Goal: Task Accomplishment & Management: Use online tool/utility

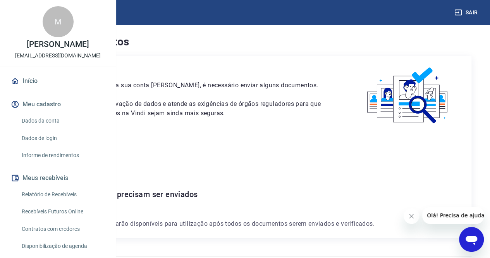
click at [33, 15] on img at bounding box center [34, 12] width 50 height 24
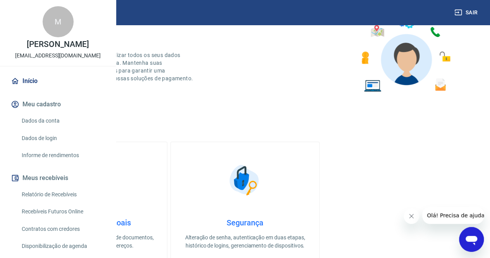
scroll to position [48, 0]
click at [112, 188] on img at bounding box center [93, 179] width 39 height 39
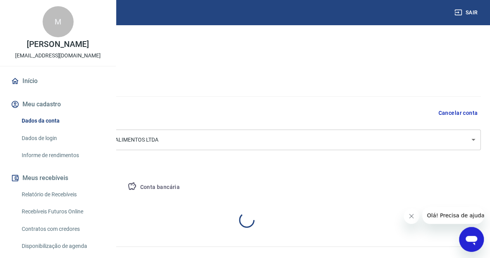
select select "SP"
select select "business"
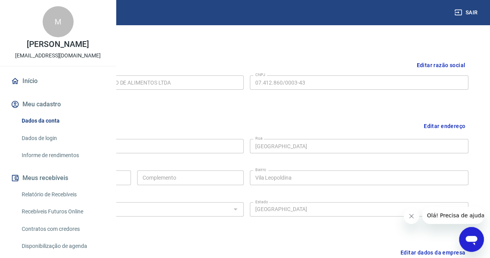
scroll to position [179, 0]
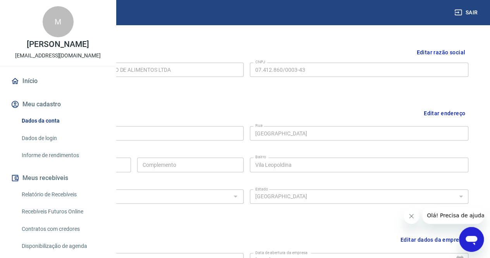
click at [28, 15] on img at bounding box center [34, 12] width 50 height 24
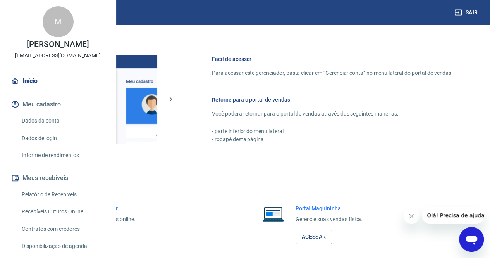
scroll to position [309, 0]
click at [60, 222] on img at bounding box center [44, 213] width 33 height 19
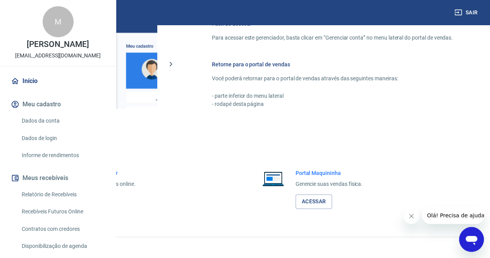
scroll to position [345, 0]
click at [103, 208] on link "Acessar" at bounding box center [85, 200] width 37 height 14
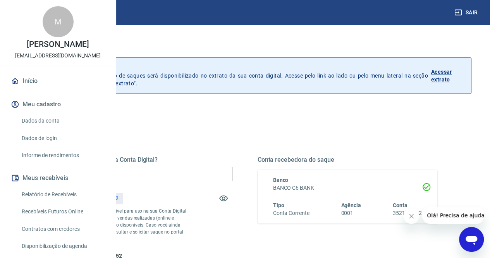
click at [233, 166] on div "Quanto deseja sacar da Conta Digital? R$ 0,00 ​ Saldo total*: R$ 864,52 *Corres…" at bounding box center [143, 208] width 180 height 104
click at [232, 172] on input "R$ 0,00" at bounding box center [143, 174] width 180 height 14
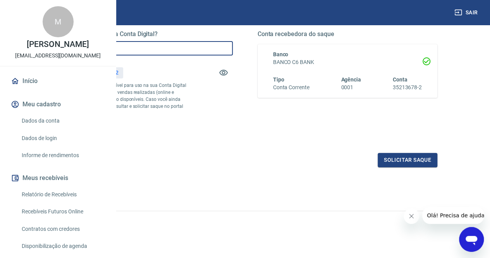
scroll to position [139, 0]
type input "R$ 864,52"
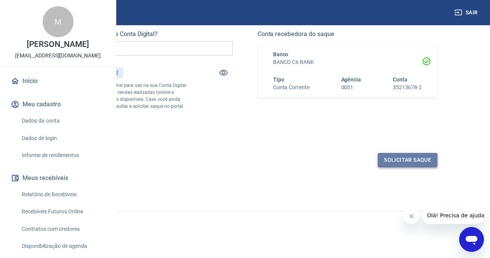
click at [382, 159] on button "Solicitar saque" at bounding box center [408, 160] width 60 height 14
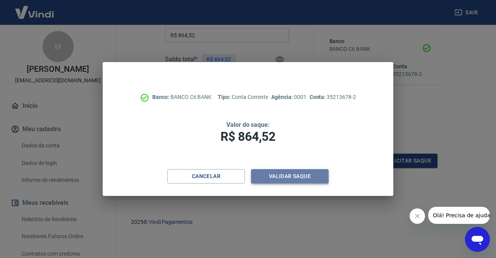
click at [279, 174] on button "Validar saque" at bounding box center [290, 176] width 78 height 14
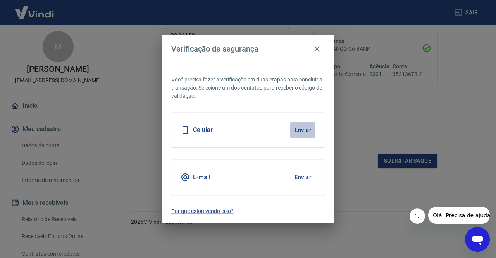
click at [305, 133] on button "Enviar" at bounding box center [302, 130] width 25 height 16
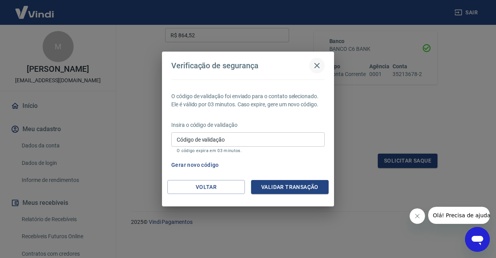
click at [318, 66] on icon "button" at bounding box center [316, 65] width 5 height 5
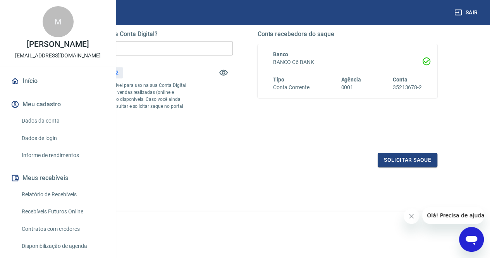
click at [273, 180] on div "Quanto deseja sacar da Conta Digital? R$ 864,52 ​ Saldo total*: R$ 864,52 *Corr…" at bounding box center [245, 119] width 453 height 277
click at [400, 161] on button "Solicitar saque" at bounding box center [408, 160] width 60 height 14
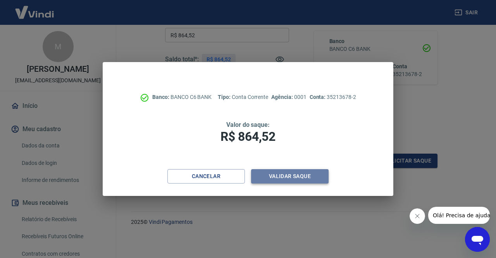
click at [286, 177] on button "Validar saque" at bounding box center [290, 176] width 78 height 14
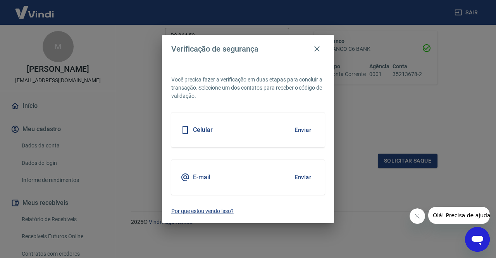
click at [238, 173] on div "E-mail Enviar" at bounding box center [247, 177] width 153 height 35
click at [303, 174] on button "Enviar" at bounding box center [302, 177] width 25 height 16
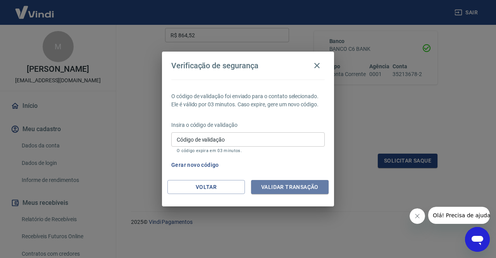
click at [300, 181] on button "Validar transação" at bounding box center [290, 187] width 78 height 14
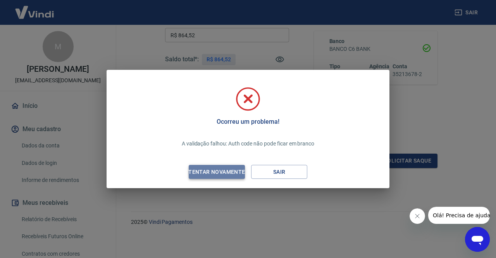
click at [225, 174] on div "Tentar novamente" at bounding box center [216, 172] width 75 height 10
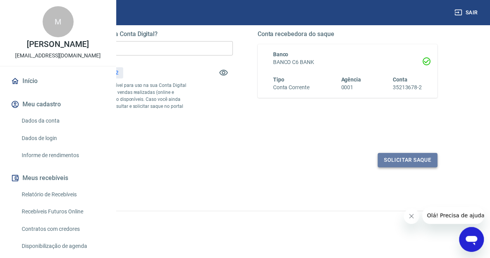
click at [397, 162] on button "Solicitar saque" at bounding box center [408, 160] width 60 height 14
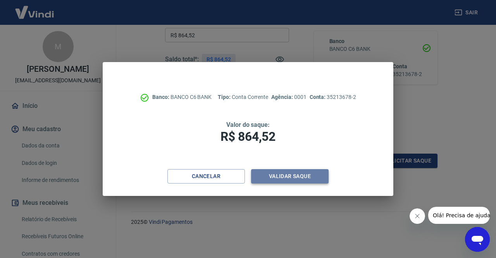
click at [269, 173] on button "Validar saque" at bounding box center [290, 176] width 78 height 14
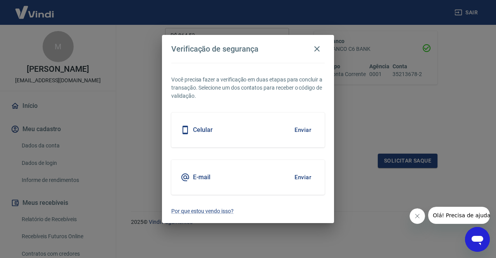
click at [264, 173] on div "E-mail Enviar" at bounding box center [247, 177] width 153 height 35
click at [303, 178] on button "Enviar" at bounding box center [302, 177] width 25 height 16
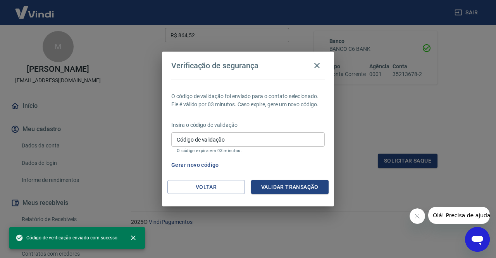
click at [247, 138] on input "Código de validação" at bounding box center [247, 139] width 153 height 14
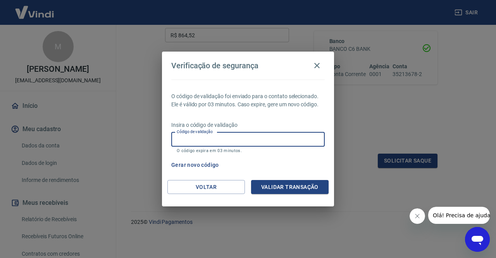
click at [247, 138] on input "Código de validação" at bounding box center [247, 139] width 153 height 14
paste input "179938"
type input "179938"
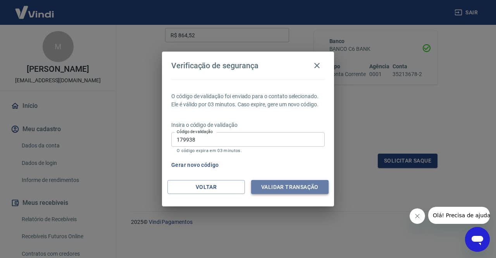
click at [291, 182] on button "Validar transação" at bounding box center [290, 187] width 78 height 14
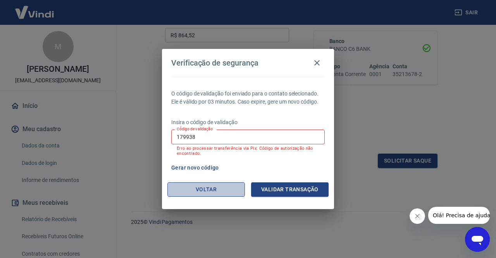
click at [216, 190] on button "Voltar" at bounding box center [206, 189] width 78 height 14
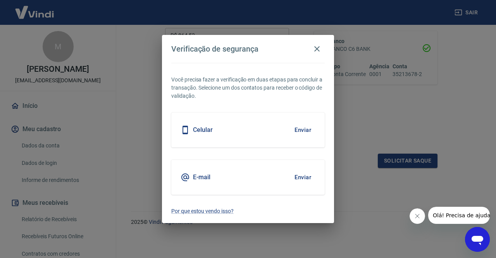
click at [350, 142] on div "Verificação de segurança Você precisa fazer a verificação em duas etapas para c…" at bounding box center [248, 129] width 496 height 258
click at [276, 186] on div "E-mail Enviar" at bounding box center [247, 177] width 153 height 35
click at [319, 47] on icon "button" at bounding box center [316, 48] width 5 height 5
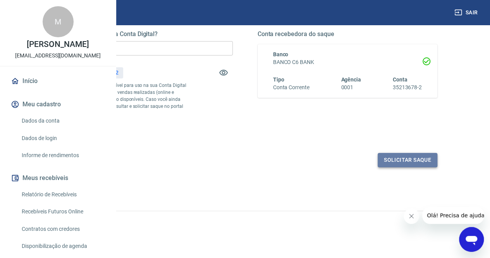
click at [411, 162] on button "Solicitar saque" at bounding box center [408, 160] width 60 height 14
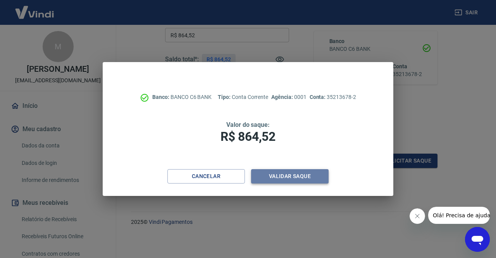
click at [287, 174] on button "Validar saque" at bounding box center [290, 176] width 78 height 14
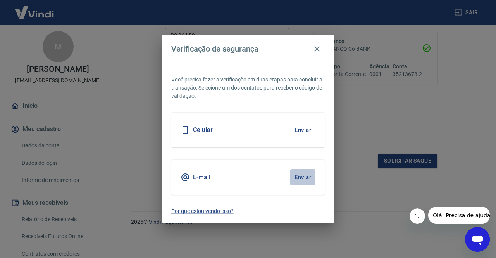
click at [300, 175] on button "Enviar" at bounding box center [302, 177] width 25 height 16
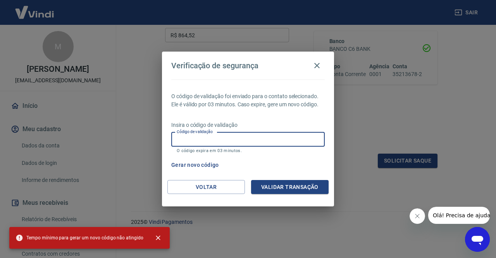
click at [205, 145] on input "Código de validação" at bounding box center [247, 139] width 153 height 14
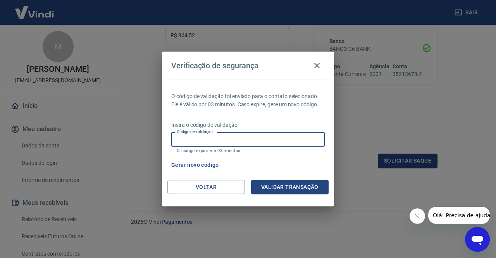
paste input "179938"
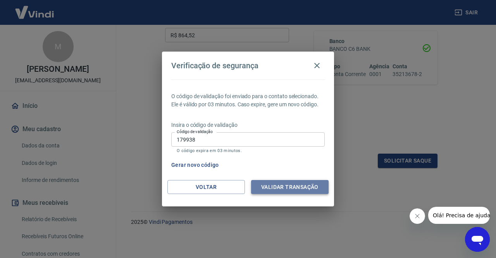
click at [281, 188] on button "Validar transação" at bounding box center [290, 187] width 78 height 14
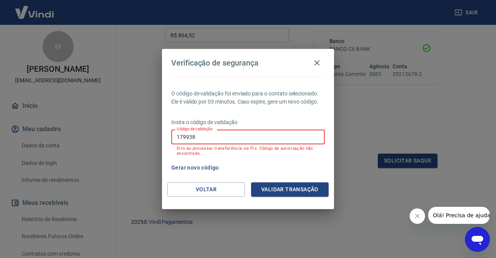
click at [240, 135] on input "179938" at bounding box center [247, 136] width 153 height 14
type input "1"
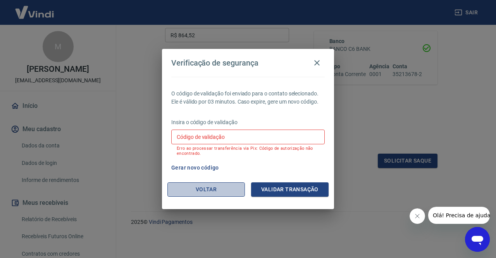
click at [197, 196] on button "Voltar" at bounding box center [206, 189] width 78 height 14
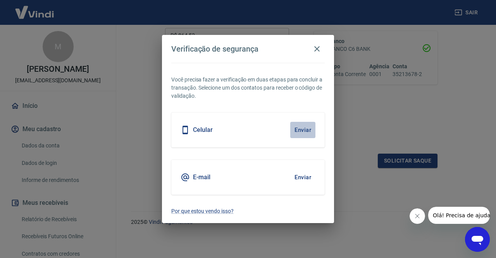
click at [302, 133] on button "Enviar" at bounding box center [302, 130] width 25 height 16
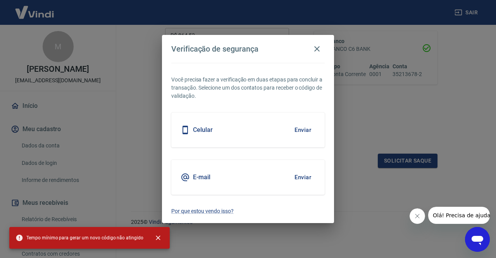
click at [302, 131] on button "Enviar" at bounding box center [302, 130] width 25 height 16
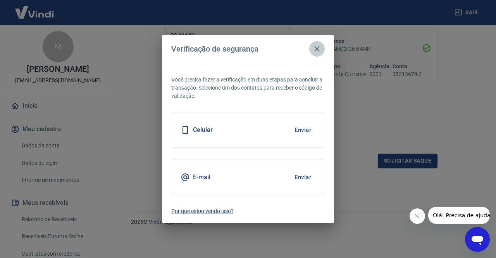
click at [318, 49] on icon "button" at bounding box center [316, 48] width 5 height 5
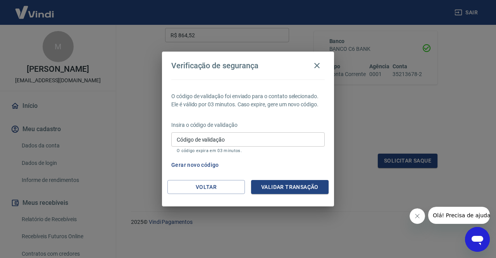
click at [186, 137] on input "Código de validação" at bounding box center [247, 139] width 153 height 14
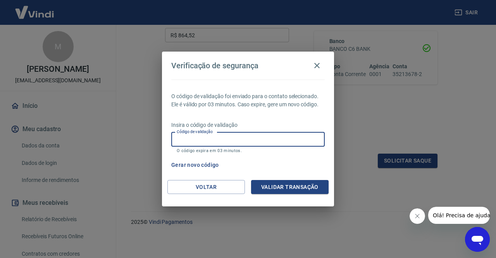
paste input "926963"
type input "926963"
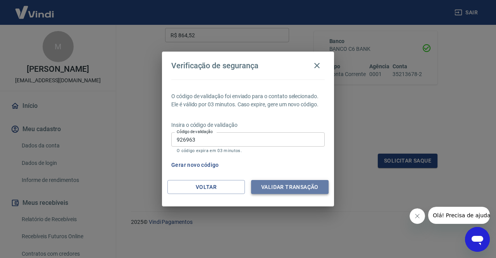
click at [293, 181] on button "Validar transação" at bounding box center [290, 187] width 78 height 14
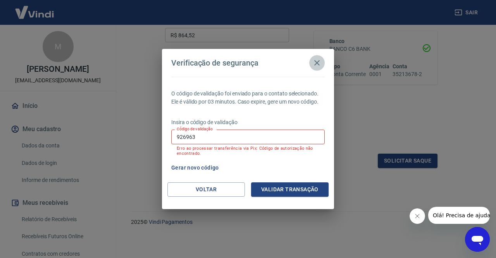
click at [315, 69] on button "button" at bounding box center [317, 63] width 16 height 16
